Goal: Find specific page/section: Find specific page/section

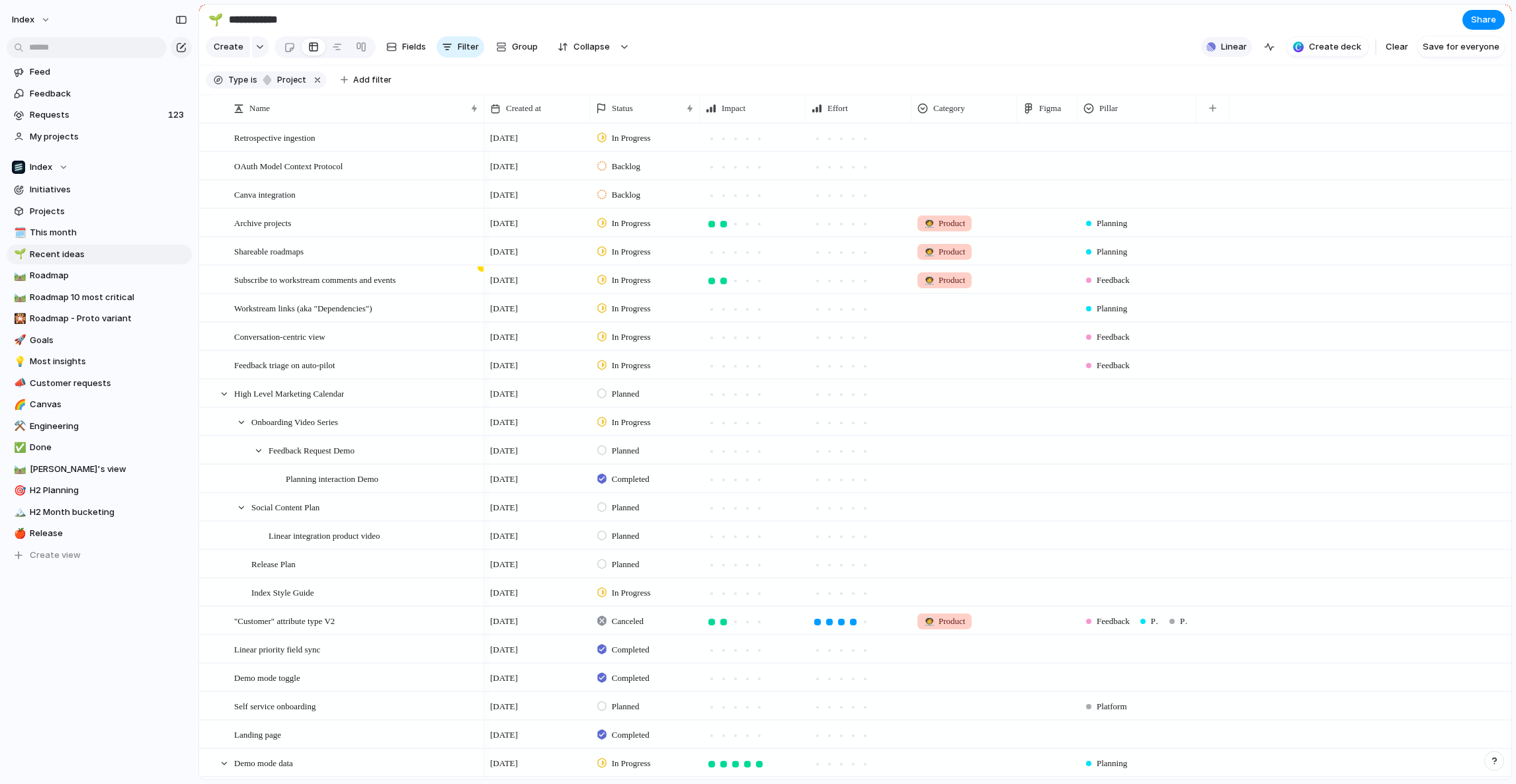
click at [1238, 57] on button "Linear" at bounding box center [1227, 47] width 51 height 19
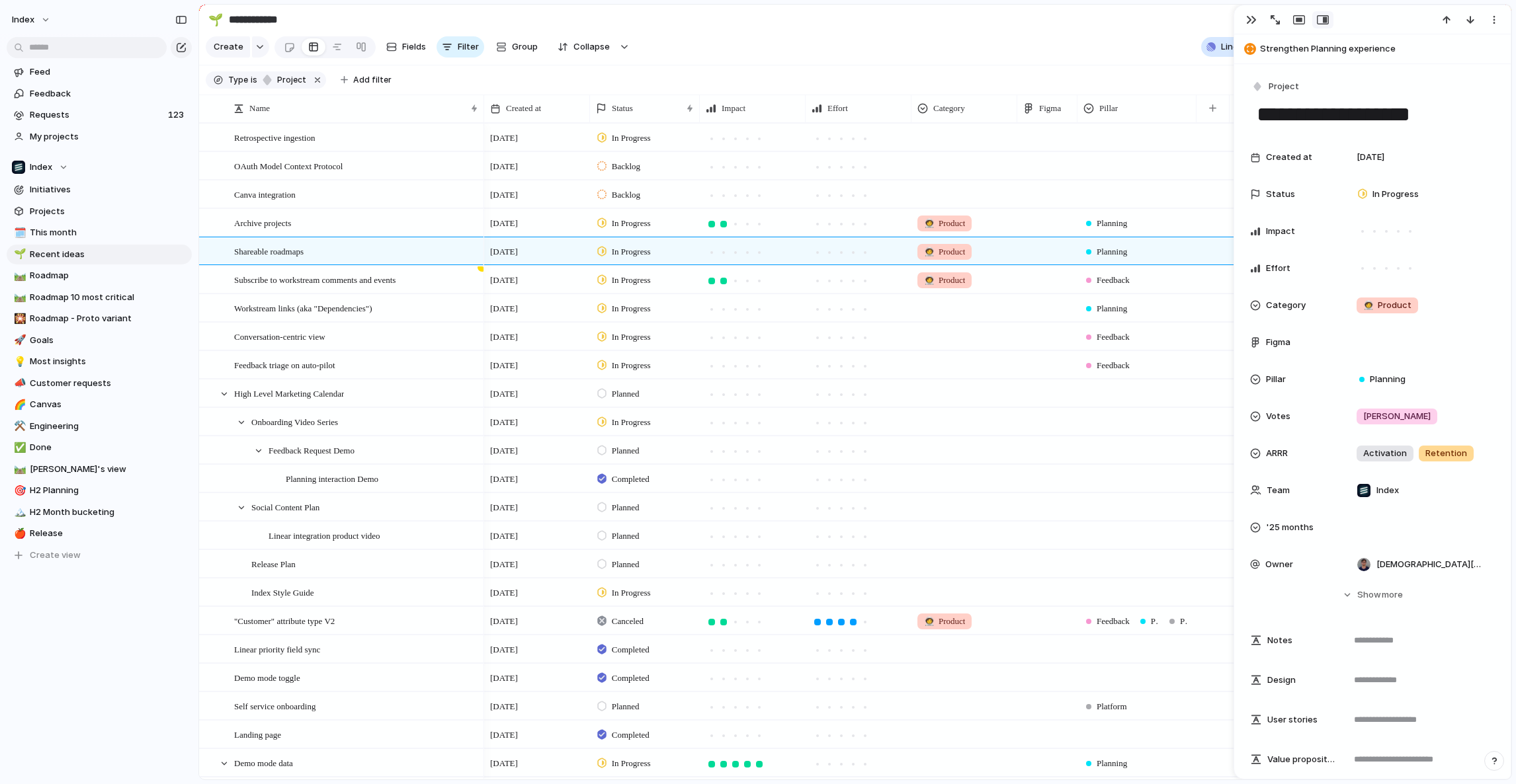
click at [1150, 30] on div "Projects 71 Initiatives 11 Tickets 1045 Add all Demo best practices documentati…" at bounding box center [758, 392] width 1516 height 784
click at [1145, 30] on section "**********" at bounding box center [855, 19] width 1312 height 30
